Goal: Understand process/instructions: Learn how to perform a task or action

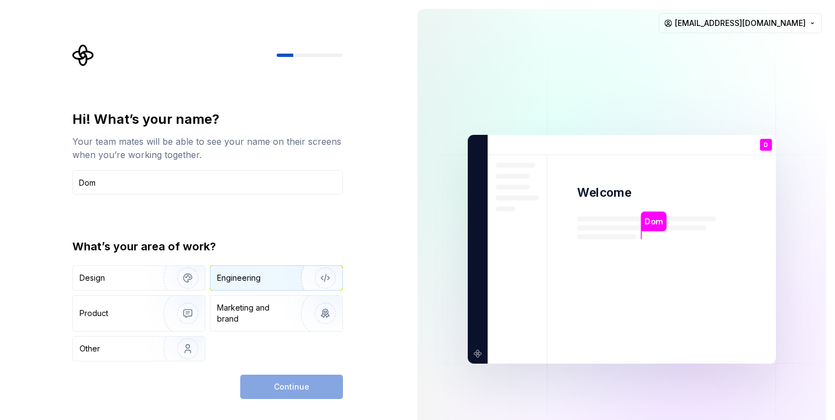
type input "Dom"
click at [253, 280] on div "Engineering" at bounding box center [239, 277] width 44 height 11
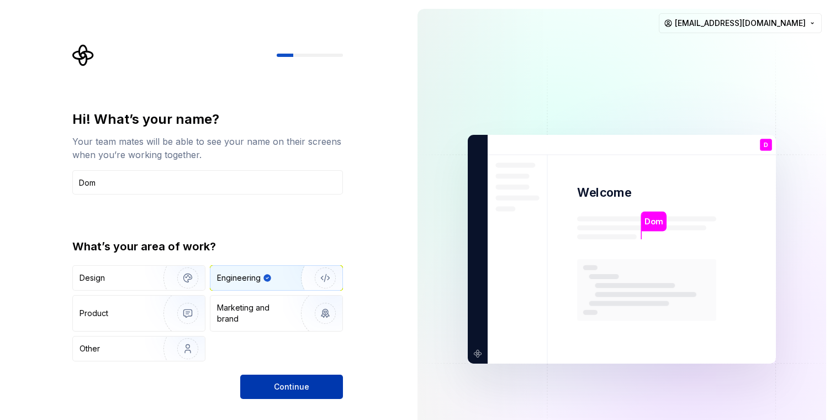
click at [280, 389] on span "Continue" at bounding box center [291, 386] width 35 height 11
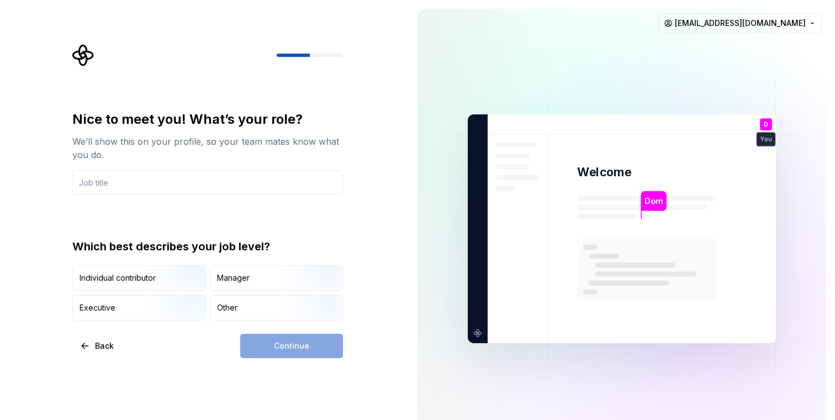
click at [298, 349] on div "Continue" at bounding box center [291, 345] width 103 height 24
click at [144, 185] on input "text" at bounding box center [207, 182] width 270 height 24
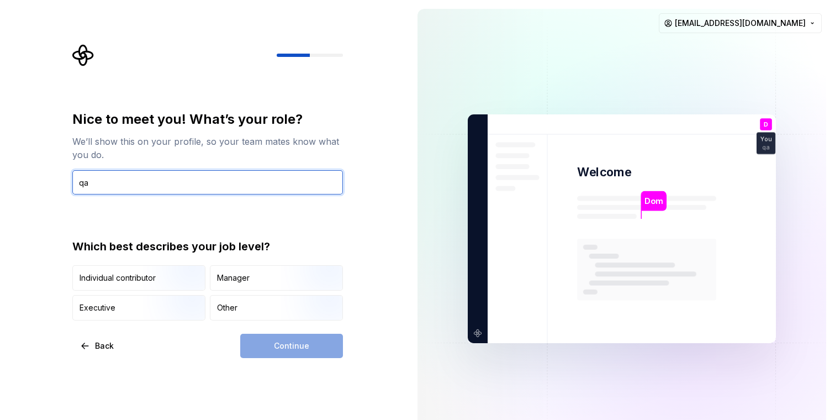
type input "qa"
click at [293, 348] on div "Continue" at bounding box center [291, 345] width 103 height 24
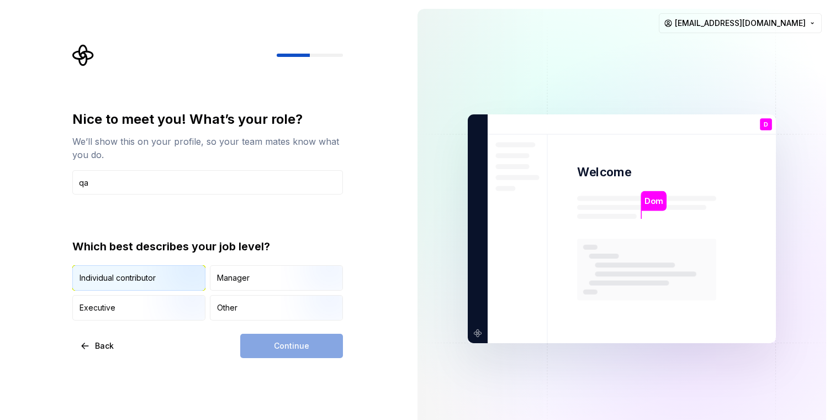
click at [130, 282] on div "Individual contributor" at bounding box center [117, 277] width 76 height 11
click at [287, 348] on span "Continue" at bounding box center [291, 345] width 35 height 11
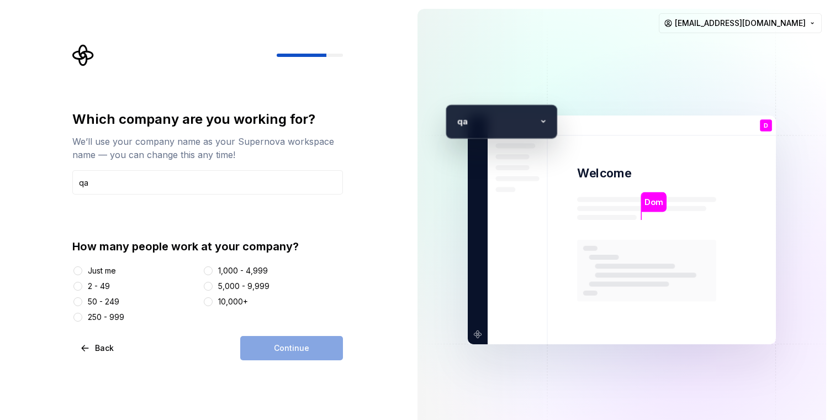
type input "qa"
click at [115, 267] on div "Just me" at bounding box center [102, 270] width 28 height 11
click at [82, 267] on button "Just me" at bounding box center [77, 270] width 9 height 9
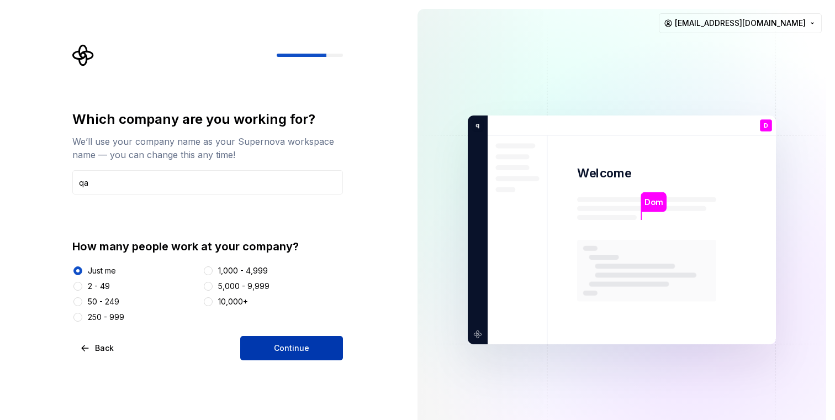
click at [293, 336] on button "Continue" at bounding box center [291, 348] width 103 height 24
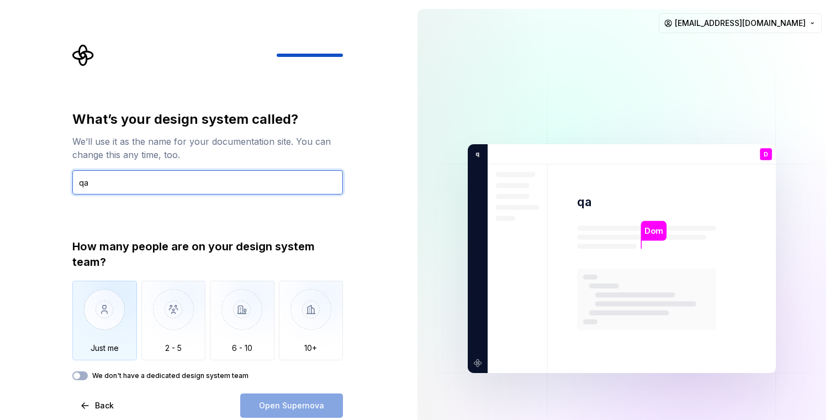
type input "qa"
click at [113, 303] on img "button" at bounding box center [104, 317] width 65 height 74
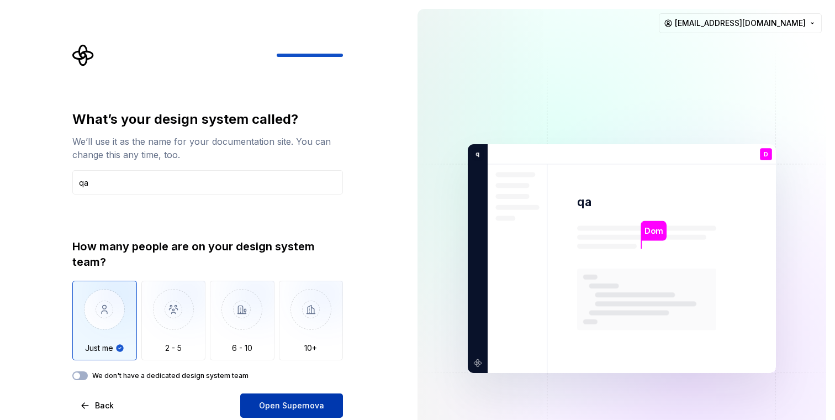
click at [307, 404] on span "Open Supernova" at bounding box center [291, 405] width 65 height 11
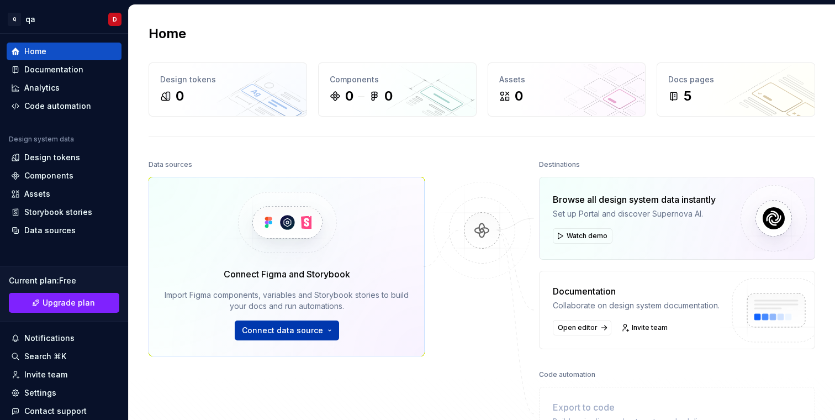
click at [323, 330] on button "Connect data source" at bounding box center [287, 330] width 104 height 20
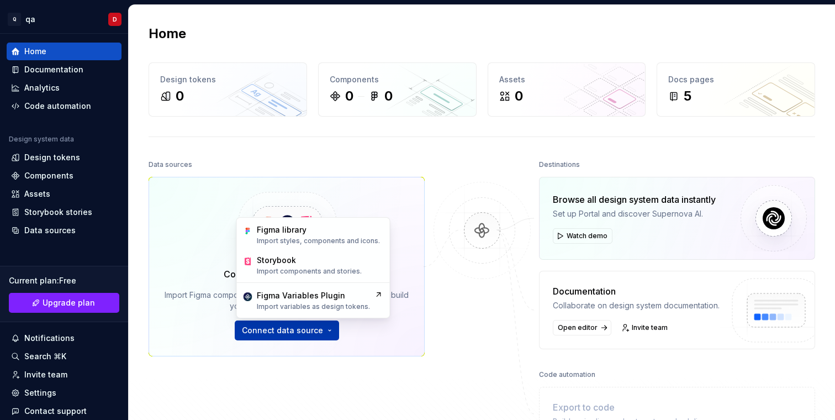
click at [323, 330] on button "Connect data source" at bounding box center [287, 330] width 104 height 20
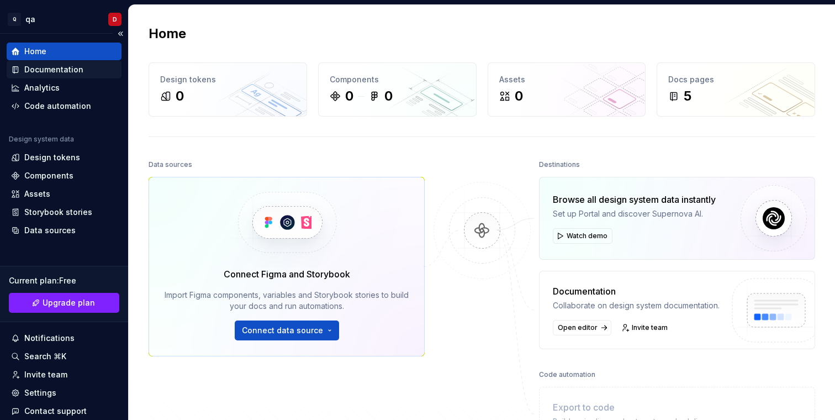
click at [68, 68] on div "Documentation" at bounding box center [53, 69] width 59 height 11
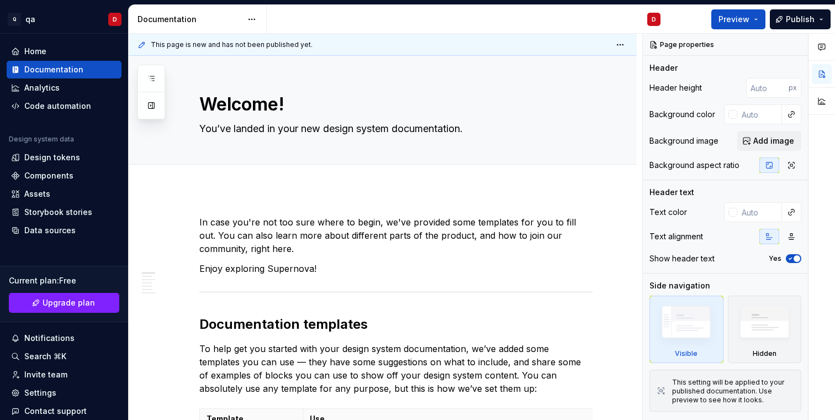
type textarea "*"
click at [56, 176] on div "Components" at bounding box center [48, 175] width 49 height 11
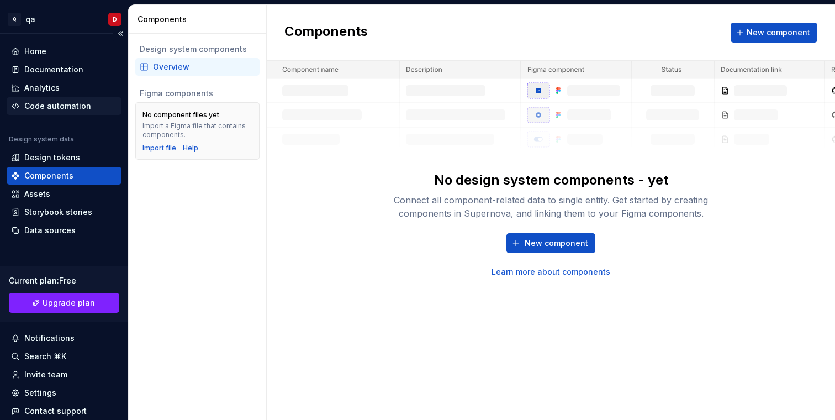
click at [56, 107] on div "Code automation" at bounding box center [57, 105] width 67 height 11
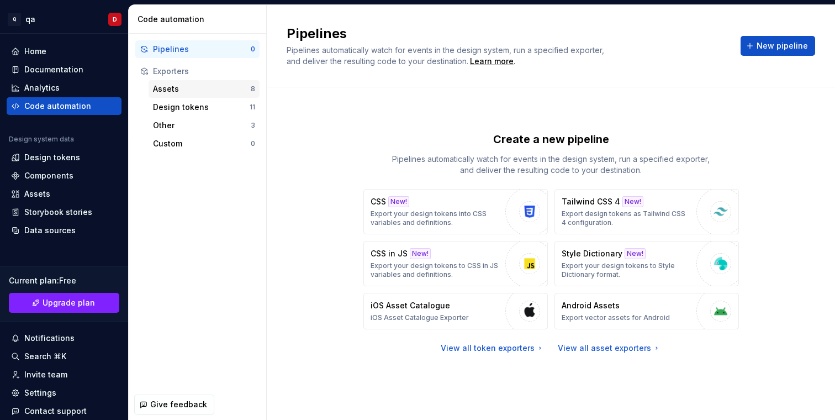
click at [213, 87] on div "Assets" at bounding box center [202, 88] width 98 height 11
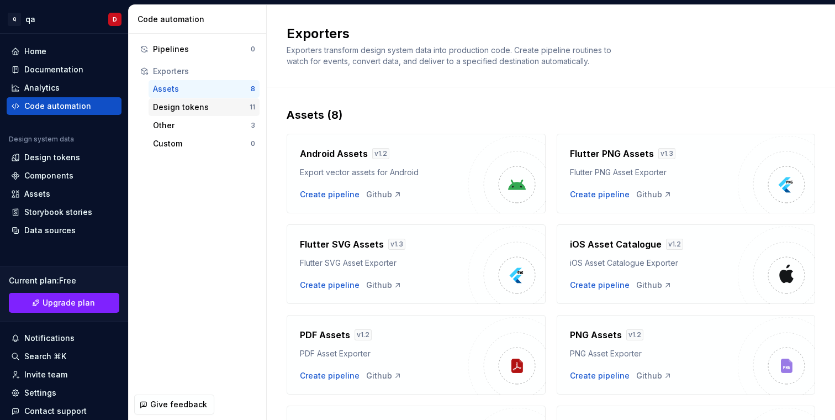
click at [198, 103] on div "Design tokens" at bounding box center [201, 107] width 97 height 11
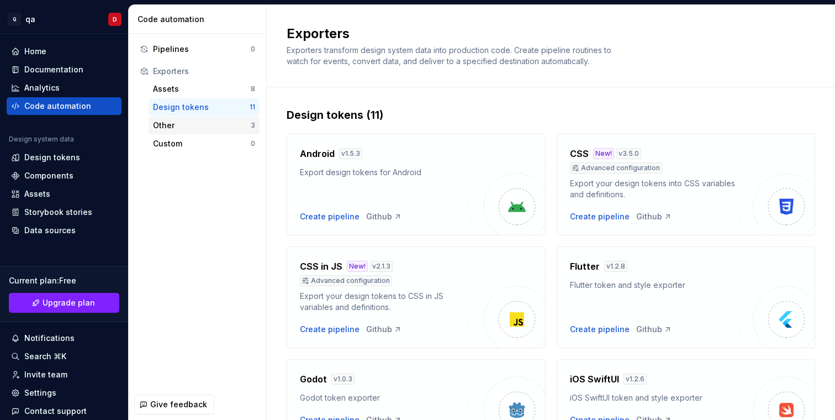
click at [200, 130] on div "Other" at bounding box center [202, 125] width 98 height 11
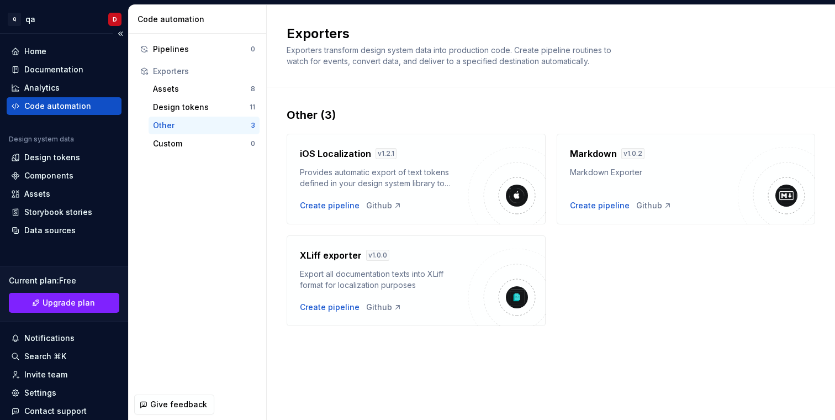
scroll to position [56, 0]
